Goal: Find specific page/section

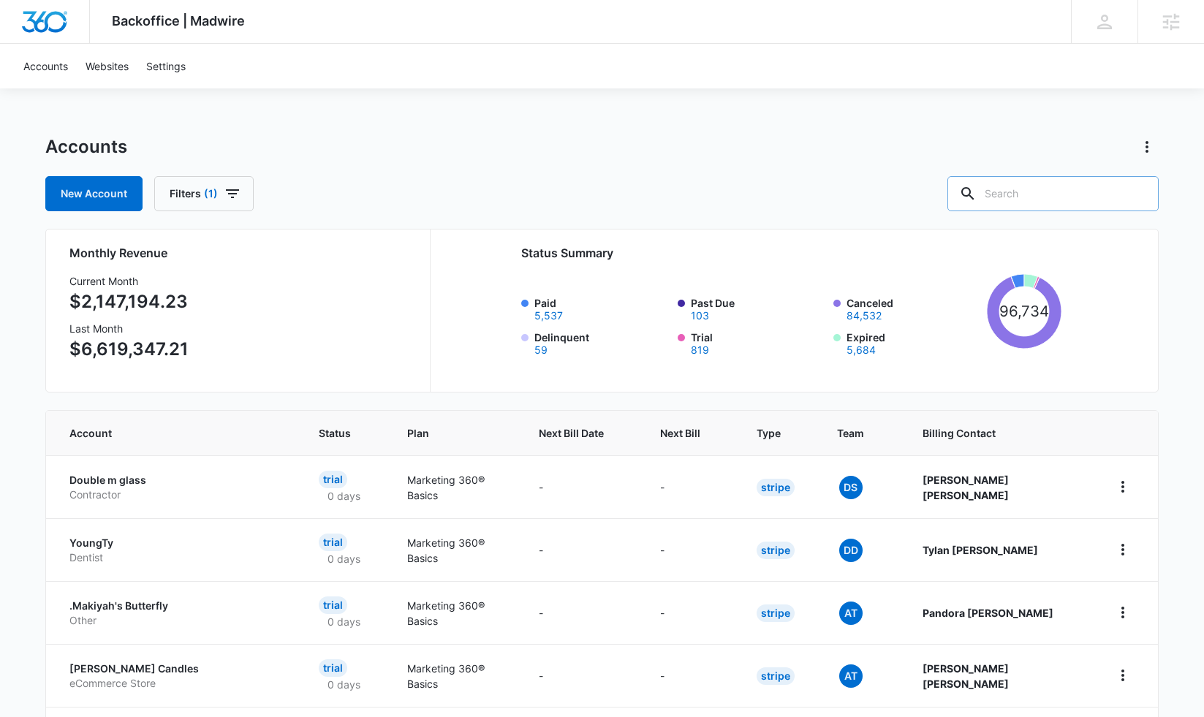
click at [1016, 198] on input "text" at bounding box center [1052, 193] width 211 height 35
type input "breaker out"
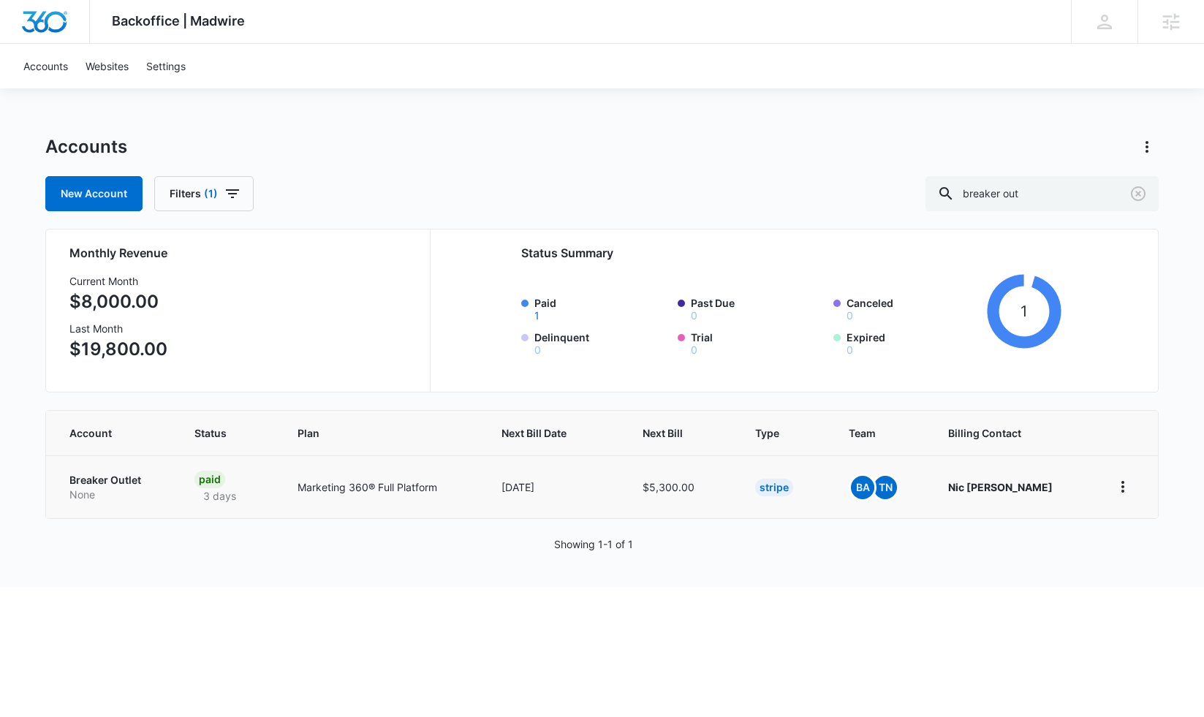
click at [125, 464] on td "Breaker Outlet None" at bounding box center [111, 486] width 131 height 63
click at [126, 480] on p "Breaker Outlet" at bounding box center [114, 480] width 90 height 15
